Goal: Information Seeking & Learning: Learn about a topic

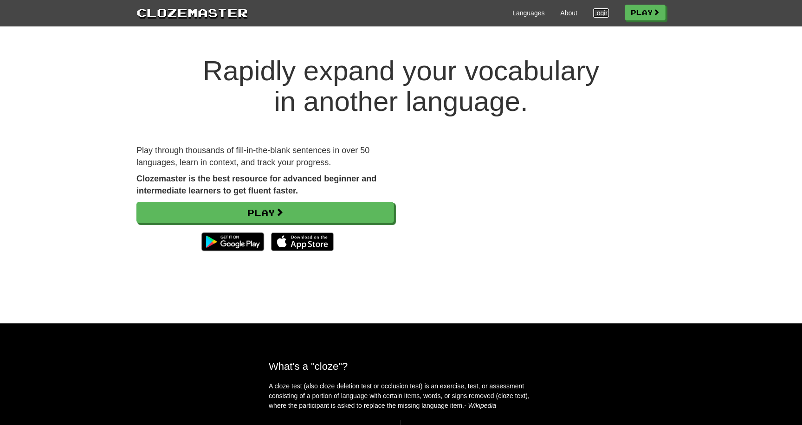
click at [597, 9] on link "Login" at bounding box center [601, 12] width 16 height 9
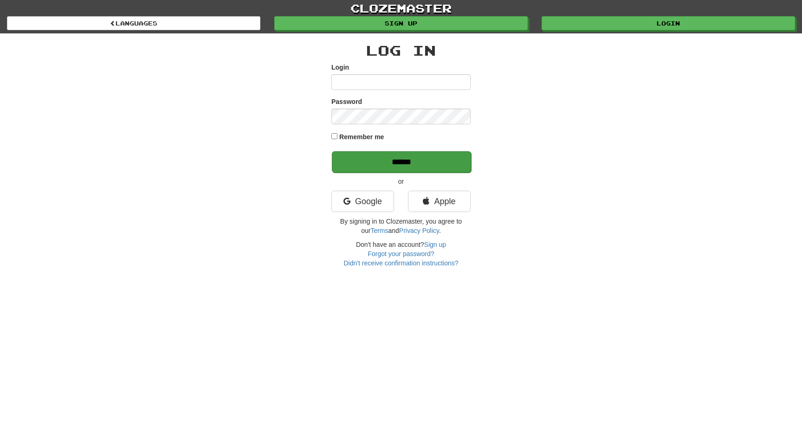
type input "**********"
click at [372, 158] on input "******" at bounding box center [401, 161] width 139 height 21
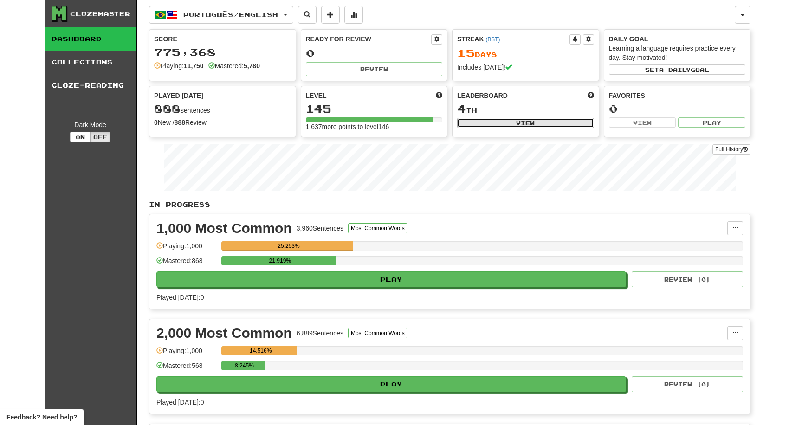
click at [475, 127] on button "View" at bounding box center [525, 123] width 137 height 10
select select "**********"
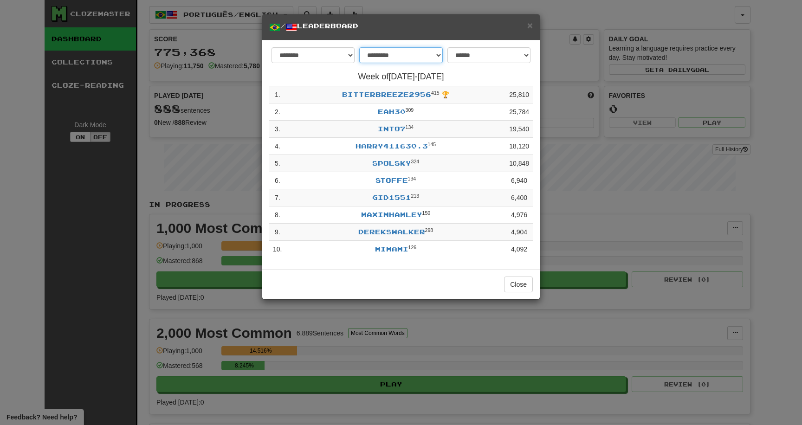
click at [432, 55] on select "**********" at bounding box center [400, 55] width 83 height 16
click at [530, 29] on span "×" at bounding box center [530, 25] width 6 height 11
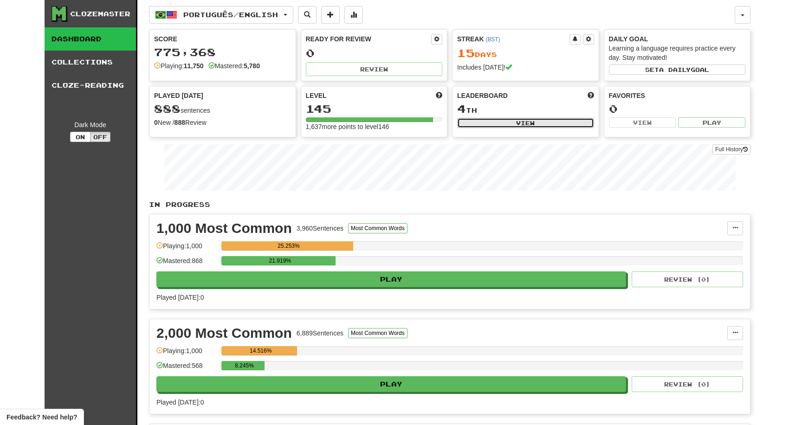
click at [491, 118] on button "View" at bounding box center [525, 123] width 137 height 10
select select "**********"
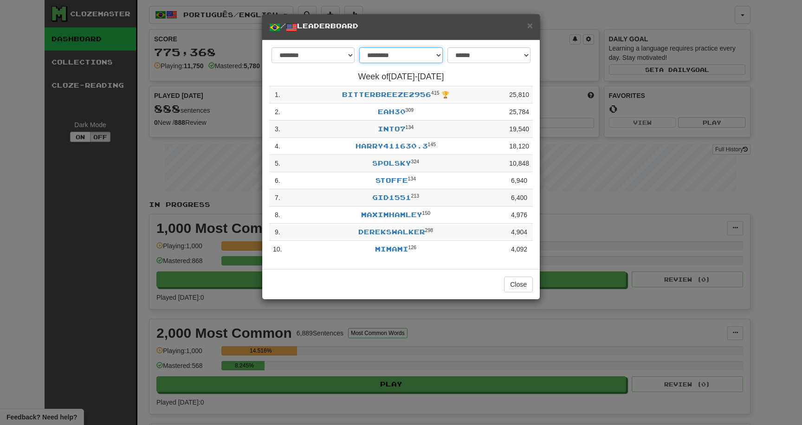
click at [390, 62] on select "**********" at bounding box center [400, 55] width 83 height 16
click at [410, 57] on select "**********" at bounding box center [400, 55] width 83 height 16
select select "********"
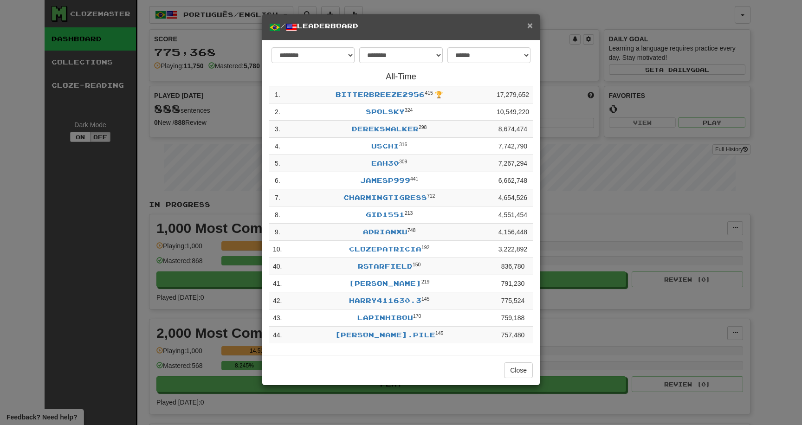
click at [528, 26] on span "×" at bounding box center [530, 25] width 6 height 11
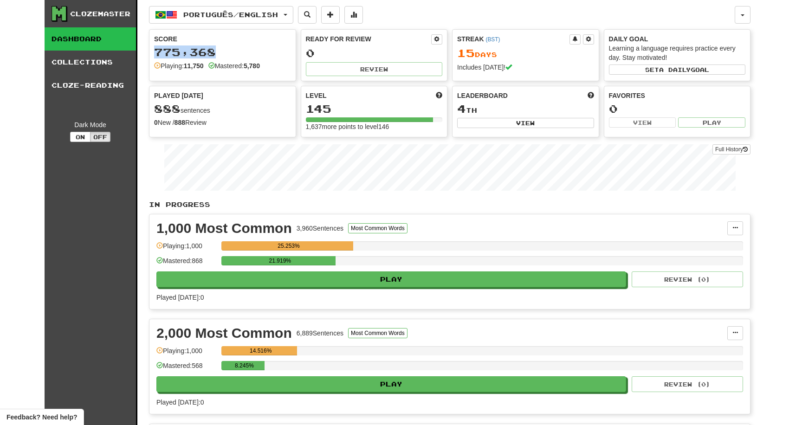
drag, startPoint x: 249, startPoint y: 57, endPoint x: 214, endPoint y: 34, distance: 41.9
click at [214, 34] on div "Score 775,368 Playing: 11,750 Mastered: 5,780" at bounding box center [222, 52] width 146 height 45
drag, startPoint x: 185, startPoint y: 32, endPoint x: 226, endPoint y: 68, distance: 54.2
click at [226, 68] on div "Score 775,368 Playing: 11,750 Mastered: 5,780" at bounding box center [222, 52] width 146 height 45
drag, startPoint x: 242, startPoint y: 78, endPoint x: 167, endPoint y: 27, distance: 91.1
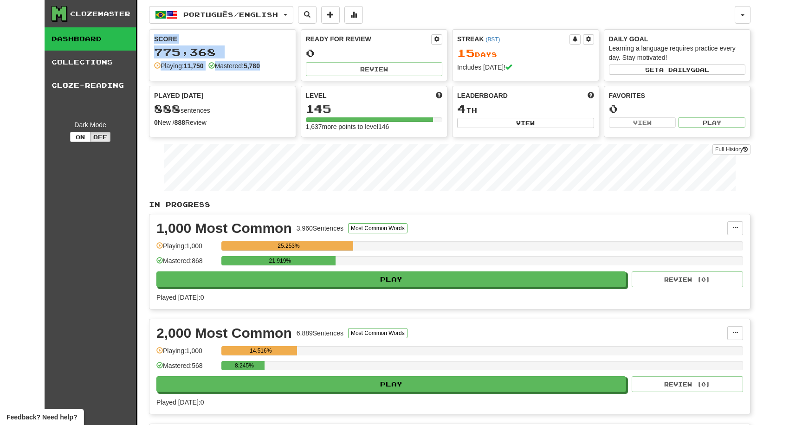
drag, startPoint x: 167, startPoint y: 27, endPoint x: 223, endPoint y: 73, distance: 72.2
click at [223, 73] on div "Score 775,368 Playing: 11,750 Mastered: 5,780" at bounding box center [222, 52] width 146 height 45
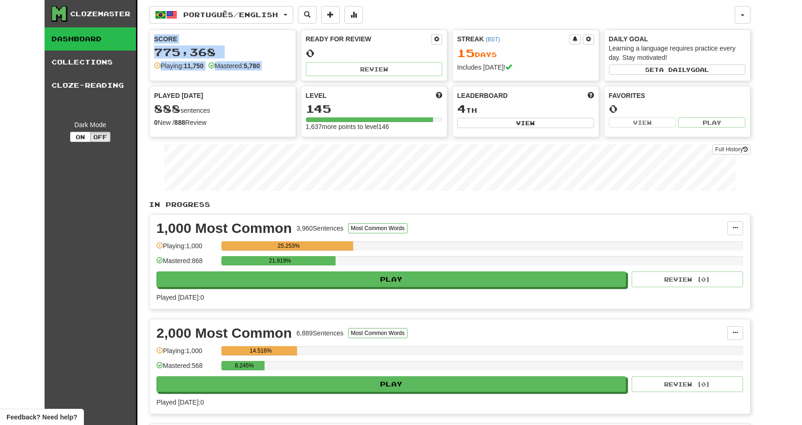
drag, startPoint x: 223, startPoint y: 73, endPoint x: 171, endPoint y: 37, distance: 63.3
click at [171, 37] on div "Score 775,368 Playing: 11,750 Mastered: 5,780" at bounding box center [222, 52] width 146 height 45
click at [171, 37] on div "Score" at bounding box center [222, 38] width 137 height 9
drag, startPoint x: 171, startPoint y: 37, endPoint x: 181, endPoint y: 80, distance: 44.4
click at [181, 80] on div "Score 775,368 Playing: 11,750 Mastered: 5,780" at bounding box center [222, 55] width 147 height 52
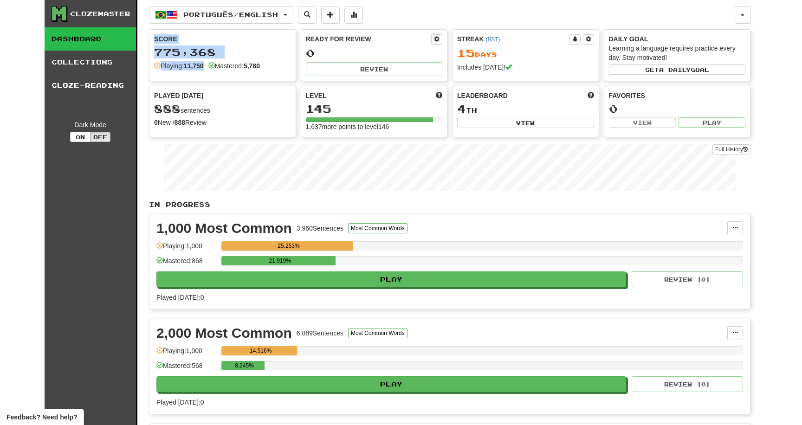
click at [181, 71] on div "Score 775,368 Playing: 11,750 Mastered: 5,780" at bounding box center [222, 52] width 146 height 45
drag, startPoint x: 181, startPoint y: 71, endPoint x: 170, endPoint y: 38, distance: 34.5
click at [170, 39] on div "Score 775,368 Playing: 11,750 Mastered: 5,780" at bounding box center [222, 52] width 146 height 45
click at [170, 38] on div "Score" at bounding box center [222, 38] width 137 height 9
drag, startPoint x: 170, startPoint y: 38, endPoint x: 170, endPoint y: 61, distance: 22.3
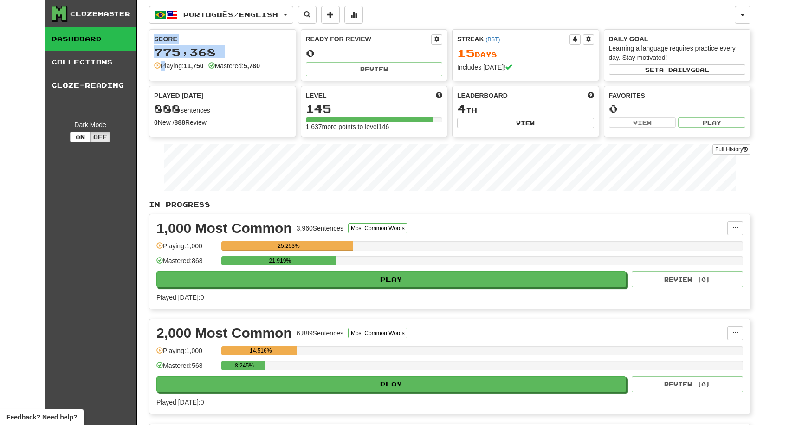
click at [170, 60] on div "Score 775,368 Playing: 11,750 Mastered: 5,780" at bounding box center [222, 52] width 146 height 45
drag, startPoint x: 170, startPoint y: 66, endPoint x: 167, endPoint y: 42, distance: 23.9
click at [167, 42] on div "Score 775,368 Playing: 11,750 Mastered: 5,780" at bounding box center [222, 52] width 146 height 45
click at [167, 42] on div "Score" at bounding box center [222, 38] width 137 height 9
drag, startPoint x: 167, startPoint y: 42, endPoint x: 167, endPoint y: 68, distance: 26.0
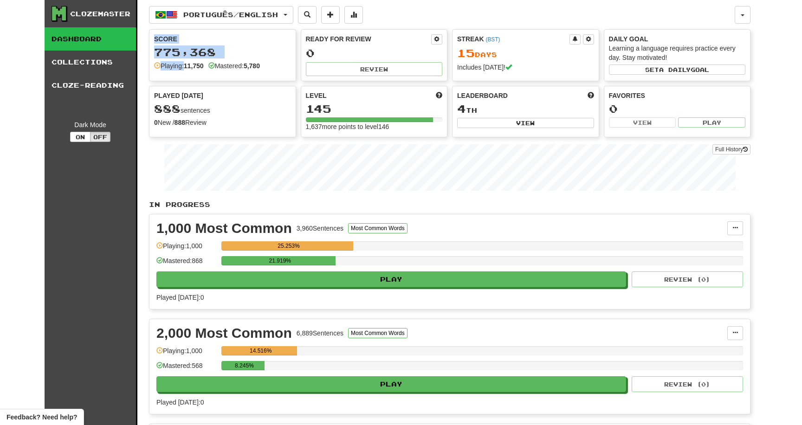
click at [167, 68] on div "Score 775,368 Playing: 11,750 Mastered: 5,780" at bounding box center [222, 52] width 146 height 45
click at [167, 68] on div "Playing: 11,750" at bounding box center [179, 65] width 50 height 9
drag, startPoint x: 167, startPoint y: 68, endPoint x: 167, endPoint y: 47, distance: 20.9
click at [167, 47] on div "Score 775,368 Playing: 11,750 Mastered: 5,780" at bounding box center [222, 52] width 146 height 45
drag, startPoint x: 167, startPoint y: 44, endPoint x: 167, endPoint y: 71, distance: 26.4
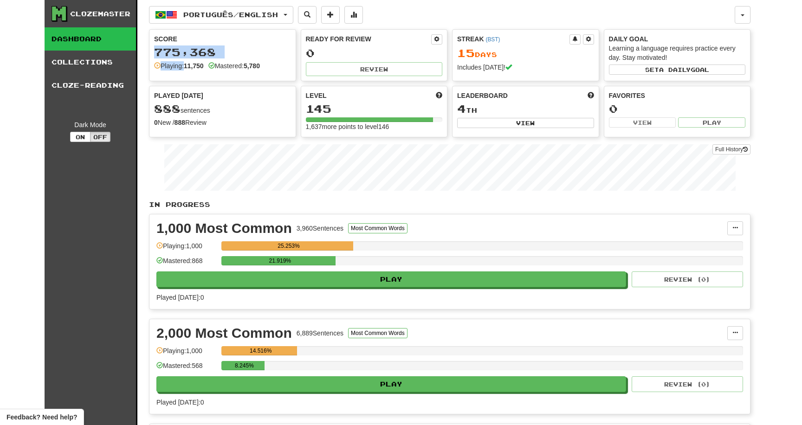
click at [167, 71] on div "Score 775,368 Playing: 11,750 Mastered: 5,780" at bounding box center [222, 52] width 146 height 45
drag, startPoint x: 167, startPoint y: 71, endPoint x: 167, endPoint y: 38, distance: 32.5
click at [167, 38] on div "Score 775,368 Playing: 11,750 Mastered: 5,780" at bounding box center [222, 52] width 146 height 45
click at [167, 38] on div "Score" at bounding box center [222, 38] width 137 height 9
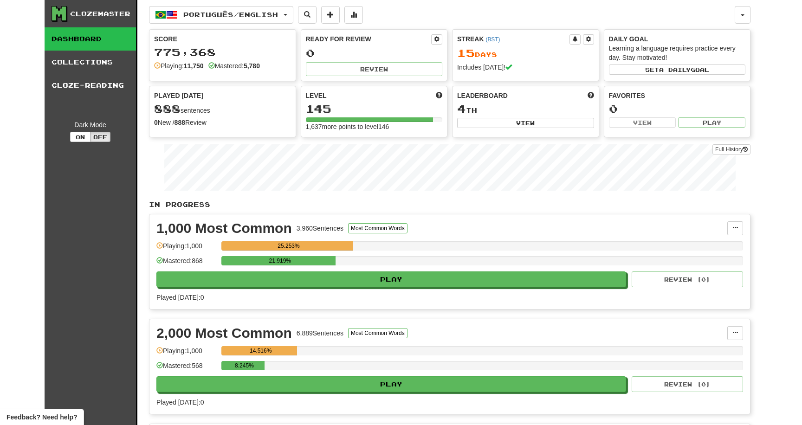
drag, startPoint x: 186, startPoint y: 62, endPoint x: 179, endPoint y: 51, distance: 13.4
click at [179, 52] on div "Score 775,368 Playing: 11,750 Mastered: 5,780" at bounding box center [222, 52] width 146 height 45
click at [179, 51] on div "775,368" at bounding box center [222, 52] width 137 height 12
drag, startPoint x: 179, startPoint y: 51, endPoint x: 179, endPoint y: 64, distance: 13.0
click at [179, 64] on div "Score 775,368 Playing: 11,750 Mastered: 5,780" at bounding box center [222, 52] width 146 height 45
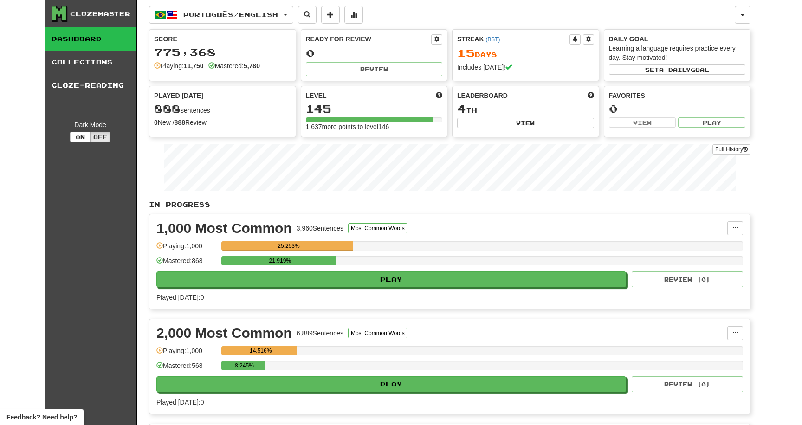
click at [189, 65] on strong "11,750" at bounding box center [194, 65] width 20 height 7
drag, startPoint x: 189, startPoint y: 65, endPoint x: 189, endPoint y: 56, distance: 9.3
click at [189, 56] on div "Score 775,368 Playing: 11,750 Mastered: 5,780" at bounding box center [222, 52] width 146 height 45
click at [189, 56] on div "775,368" at bounding box center [222, 52] width 137 height 12
drag, startPoint x: 189, startPoint y: 56, endPoint x: 189, endPoint y: 64, distance: 8.3
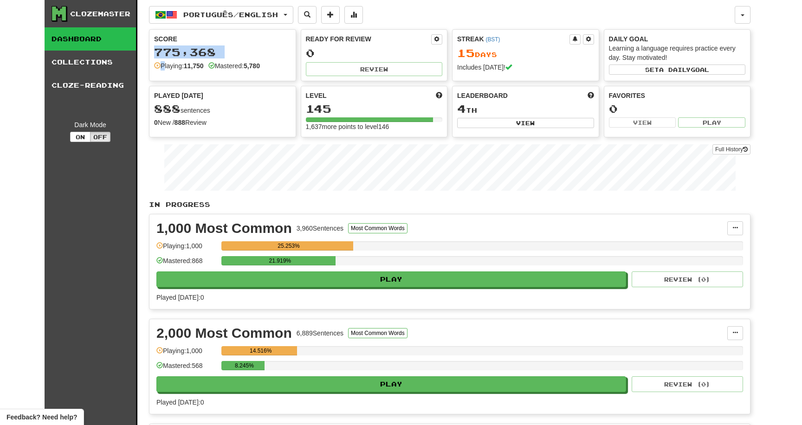
click at [189, 60] on div "Score 775,368 Playing: 11,750 Mastered: 5,780" at bounding box center [222, 52] width 146 height 45
drag, startPoint x: 189, startPoint y: 64, endPoint x: 189, endPoint y: 48, distance: 15.8
click at [189, 48] on div "Score 775,368 Playing: 11,750 Mastered: 5,780" at bounding box center [222, 52] width 146 height 45
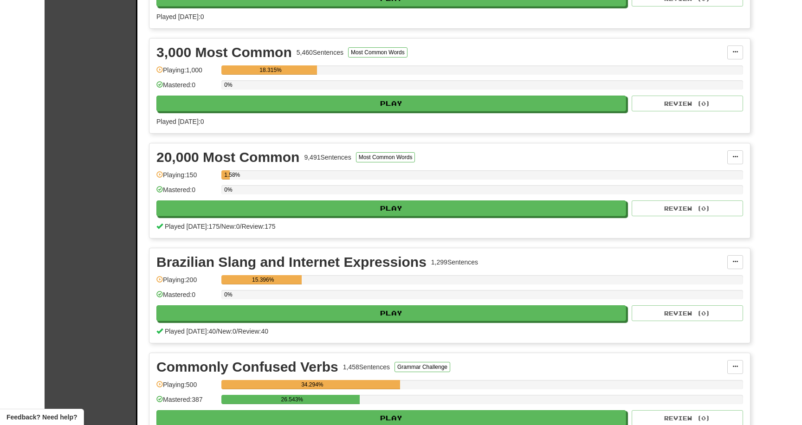
scroll to position [409, 0]
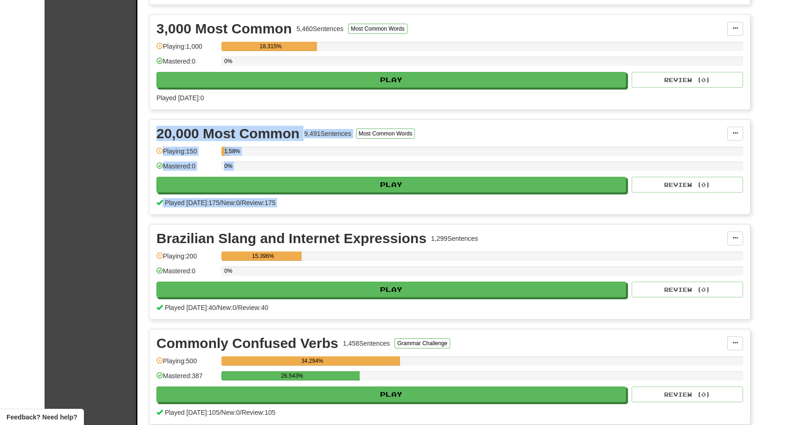
drag, startPoint x: 314, startPoint y: 223, endPoint x: 363, endPoint y: 107, distance: 126.0
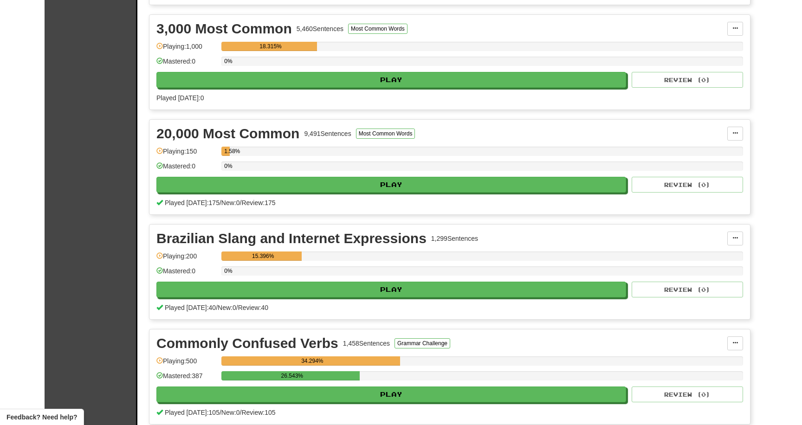
drag, startPoint x: 362, startPoint y: 116, endPoint x: 326, endPoint y: 208, distance: 99.1
drag, startPoint x: 320, startPoint y: 217, endPoint x: 315, endPoint y: 112, distance: 104.9
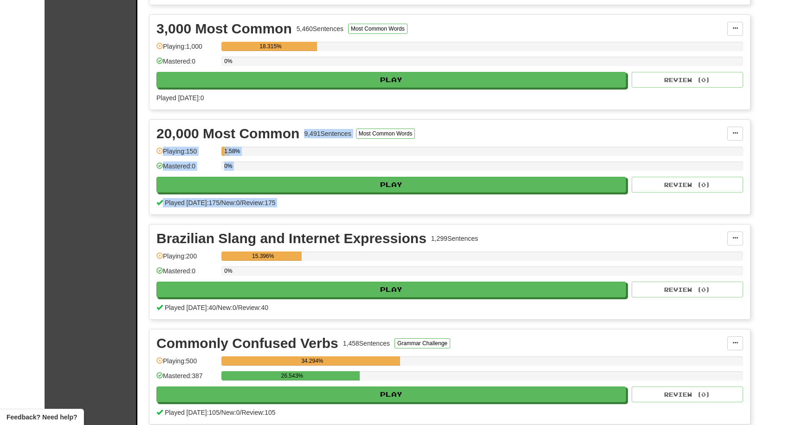
drag, startPoint x: 315, startPoint y: 112, endPoint x: 315, endPoint y: 208, distance: 96.5
click at [298, 109] on div "3,000 Most Common 5,460 Sentences Most Common Words Manage Sentences Unpin from…" at bounding box center [449, 62] width 601 height 96
drag, startPoint x: 298, startPoint y: 109, endPoint x: 296, endPoint y: 198, distance: 88.1
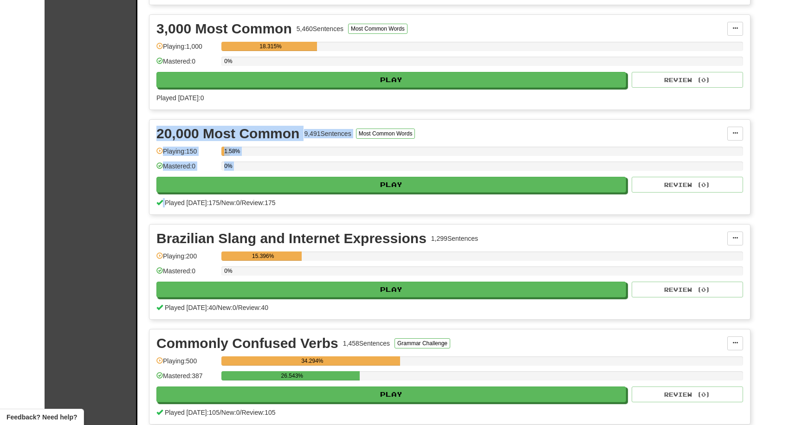
drag, startPoint x: 292, startPoint y: 218, endPoint x: 292, endPoint y: 123, distance: 94.6
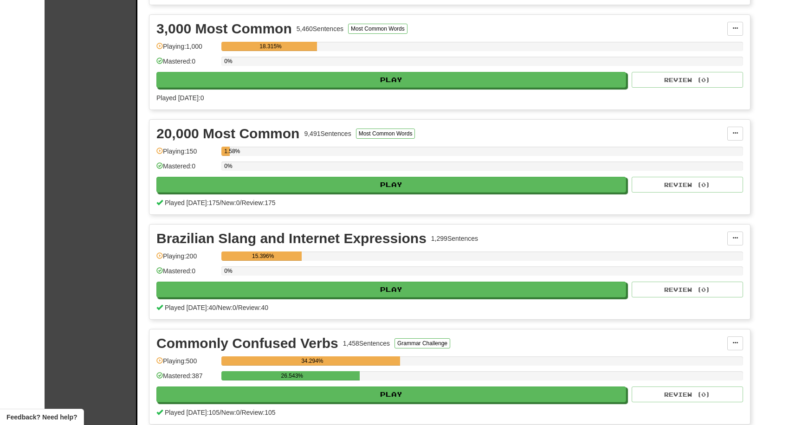
click at [292, 120] on div "20,000 Most Common 9,491 Sentences Most Common Words Manage Sentences Unpin fro…" at bounding box center [449, 167] width 600 height 95
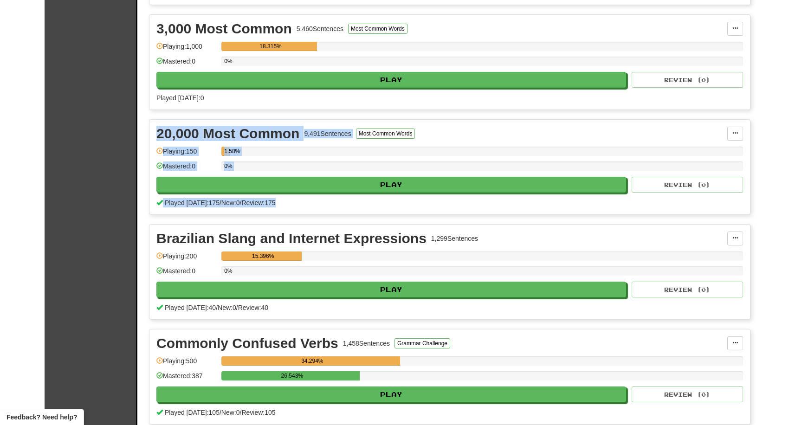
drag, startPoint x: 292, startPoint y: 110, endPoint x: 304, endPoint y: 203, distance: 94.0
drag, startPoint x: 301, startPoint y: 212, endPoint x: 293, endPoint y: 132, distance: 80.1
click at [293, 133] on div "20,000 Most Common 9,491 Sentences Most Common Words Manage Sentences Unpin fro…" at bounding box center [449, 167] width 600 height 95
drag, startPoint x: 297, startPoint y: 113, endPoint x: 297, endPoint y: 210, distance: 96.9
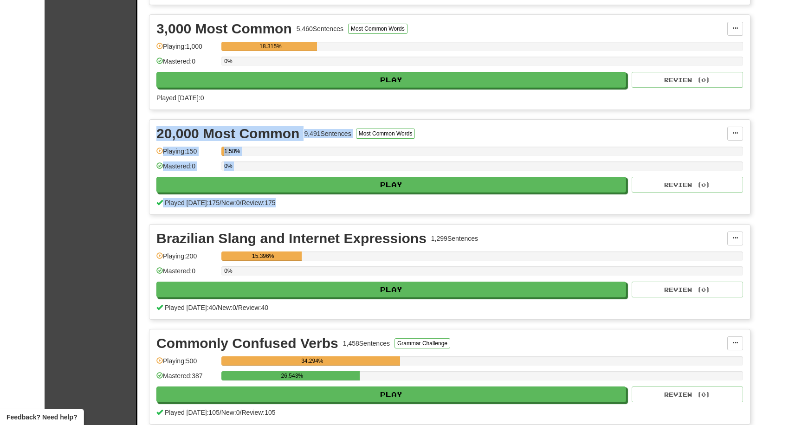
drag, startPoint x: 295, startPoint y: 214, endPoint x: 295, endPoint y: 130, distance: 84.0
click at [295, 130] on div "20,000 Most Common 9,491 Sentences Most Common Words Manage Sentences Unpin fro…" at bounding box center [449, 167] width 601 height 96
drag, startPoint x: 298, startPoint y: 113, endPoint x: 296, endPoint y: 217, distance: 103.9
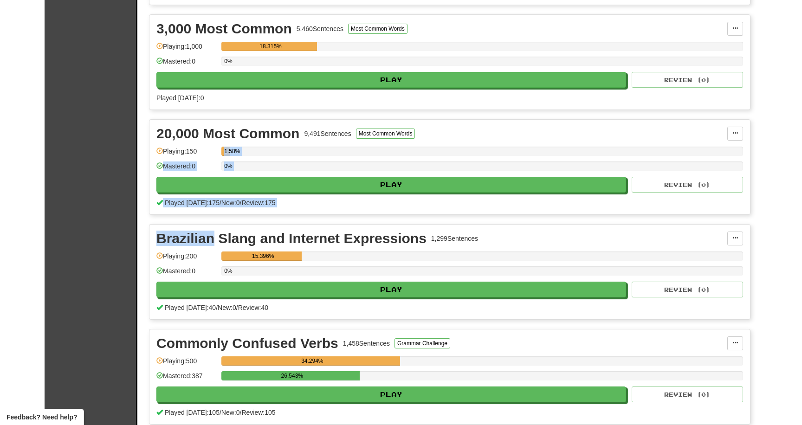
drag, startPoint x: 296, startPoint y: 217, endPoint x: 297, endPoint y: 141, distance: 75.1
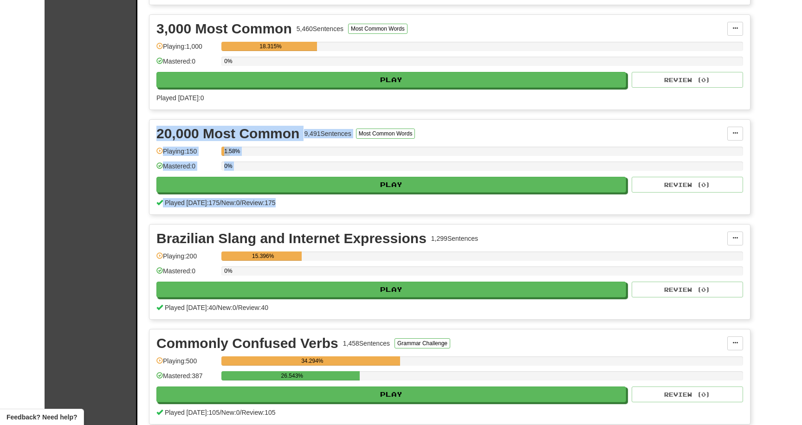
drag, startPoint x: 308, startPoint y: 115, endPoint x: 309, endPoint y: 211, distance: 96.5
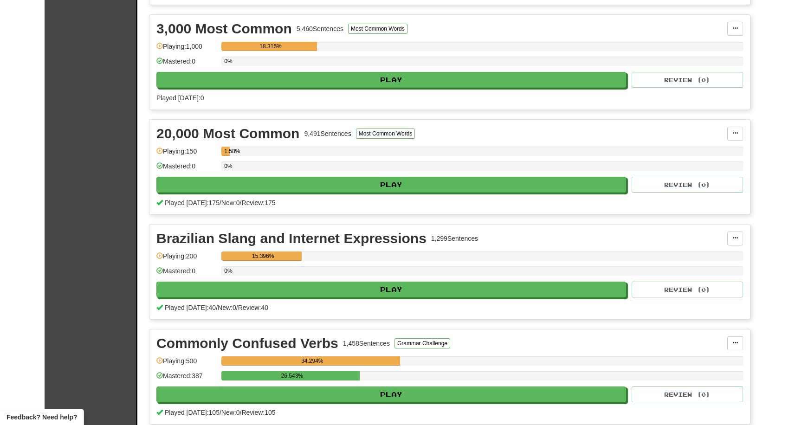
click at [309, 213] on div "20,000 Most Common 9,491 Sentences Most Common Words Manage Sentences Unpin fro…" at bounding box center [449, 167] width 600 height 95
drag, startPoint x: 309, startPoint y: 213, endPoint x: 309, endPoint y: 121, distance: 92.3
click at [309, 122] on div "20,000 Most Common 9,491 Sentences Most Common Words Manage Sentences Unpin fro…" at bounding box center [449, 167] width 600 height 95
